Goal: Check status

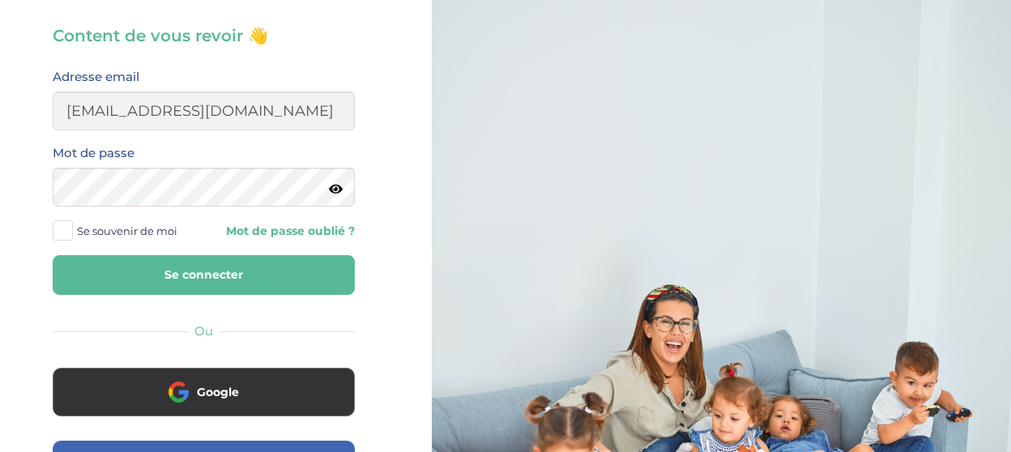
scroll to position [76, 0]
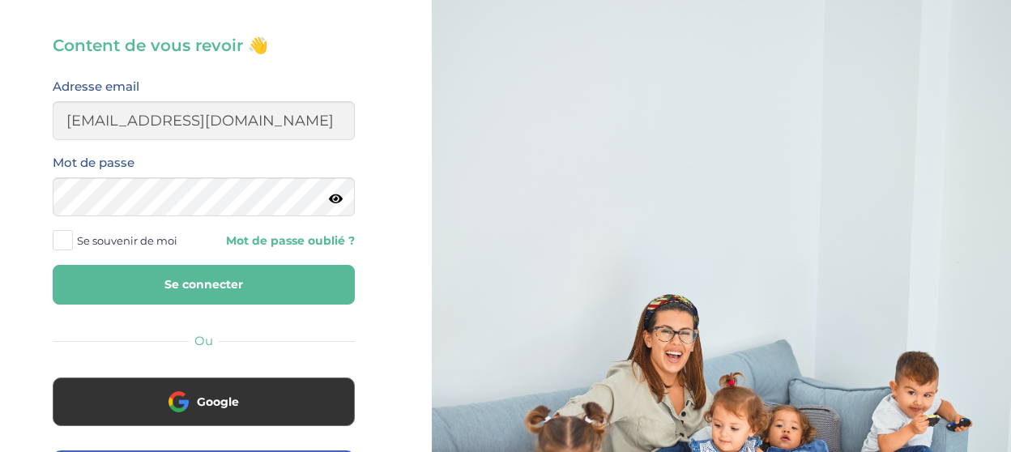
click at [276, 272] on button "Se connecter" at bounding box center [204, 285] width 302 height 40
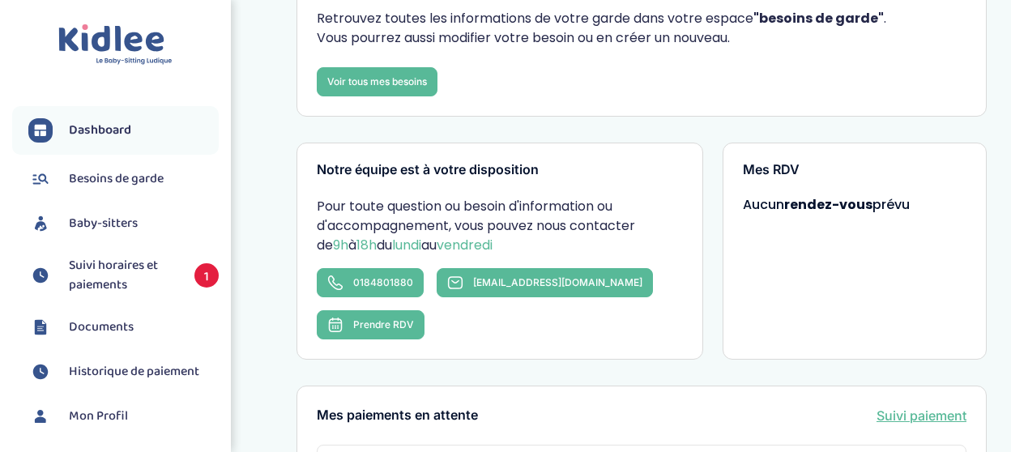
scroll to position [162, 0]
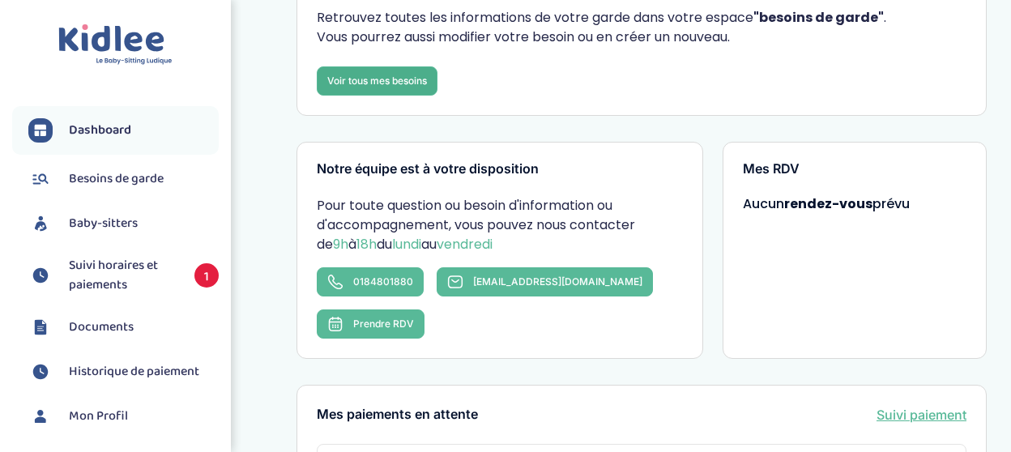
click at [394, 86] on link "Voir tous mes besoins" at bounding box center [377, 80] width 121 height 29
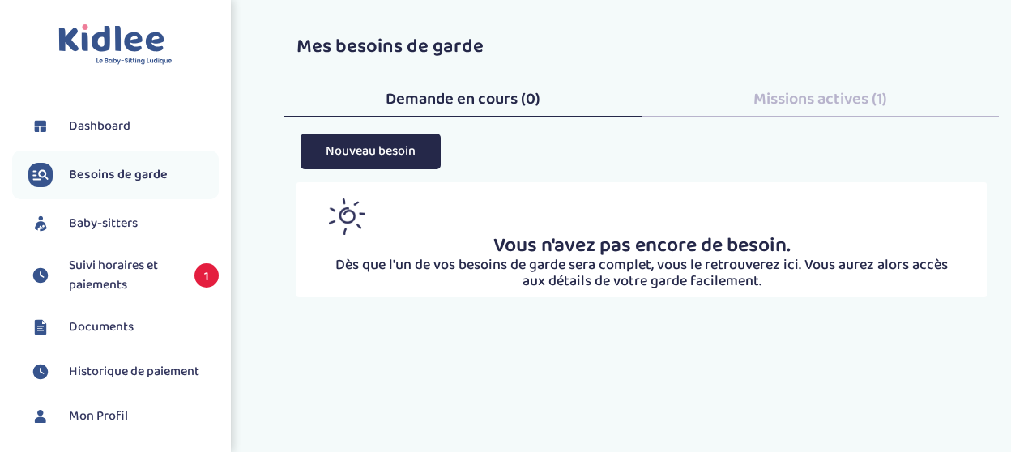
click at [828, 96] on span "Missions actives (1)" at bounding box center [820, 99] width 134 height 26
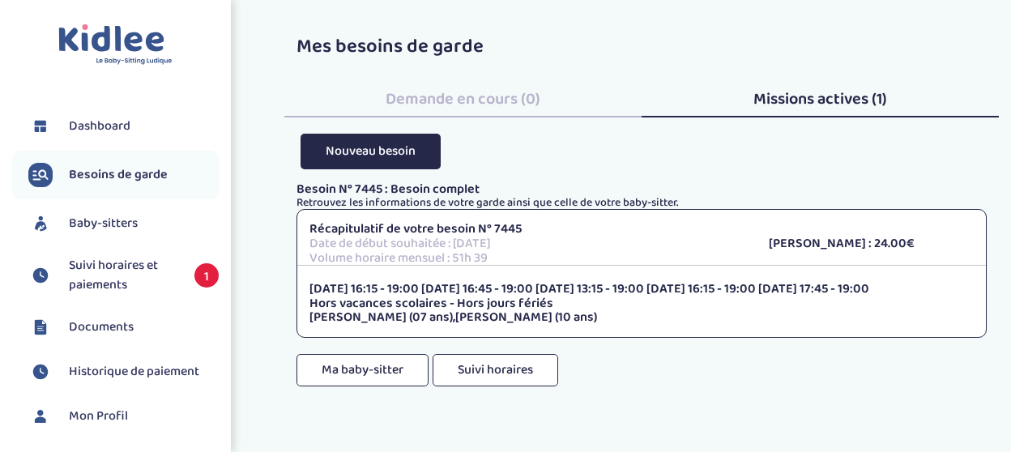
scroll to position [19, 0]
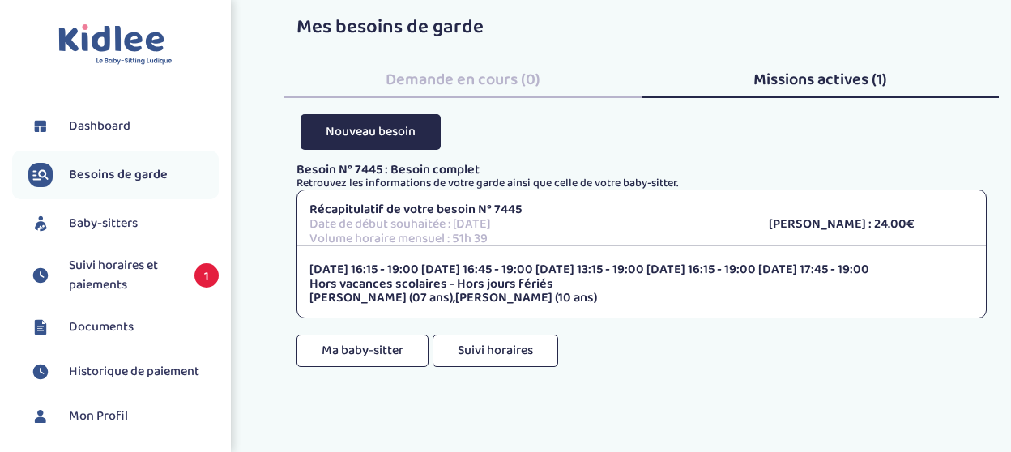
click at [106, 281] on span "Suivi horaires et paiements" at bounding box center [123, 275] width 109 height 39
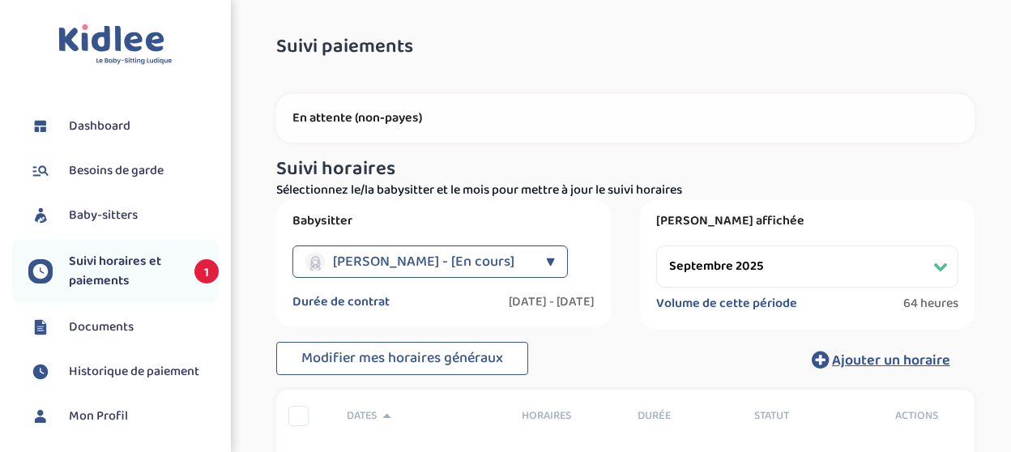
select select "septembre 2025"
click at [115, 127] on span "Dashboard" at bounding box center [100, 126] width 62 height 19
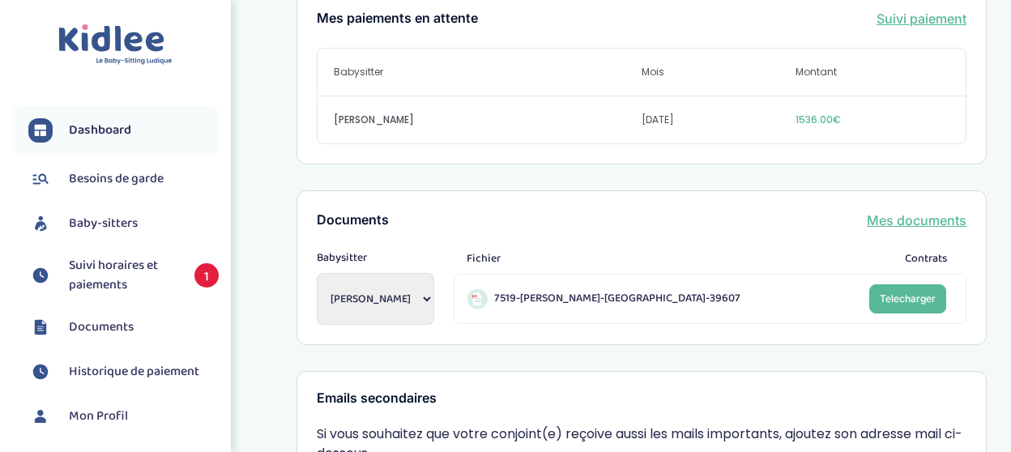
scroll to position [764, 0]
